Goal: Find specific page/section: Find specific page/section

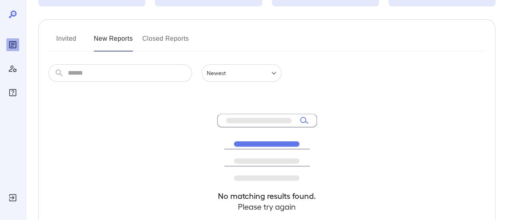
scroll to position [80, 0]
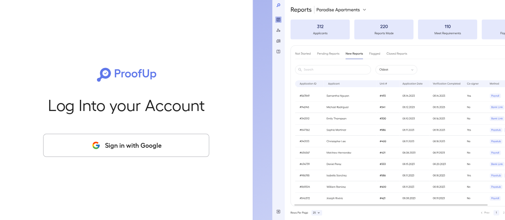
click at [138, 144] on button "Sign in with Google" at bounding box center [126, 145] width 166 height 23
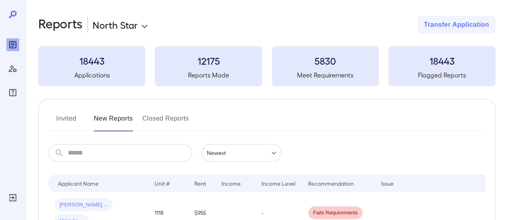
scroll to position [40, 0]
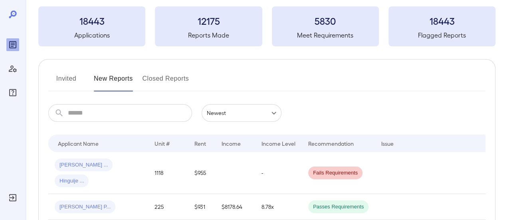
click at [73, 75] on button "Invited" at bounding box center [66, 81] width 36 height 19
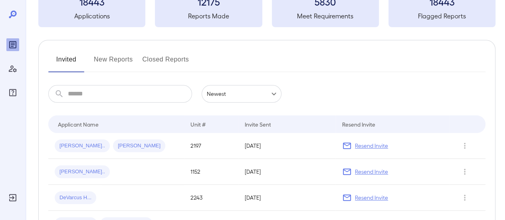
scroll to position [80, 0]
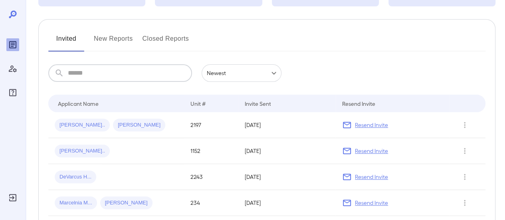
click at [91, 69] on input "text" at bounding box center [130, 73] width 124 height 18
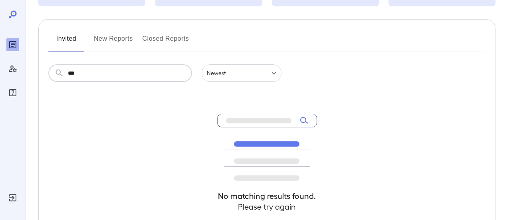
type input "****"
